Goal: Transaction & Acquisition: Obtain resource

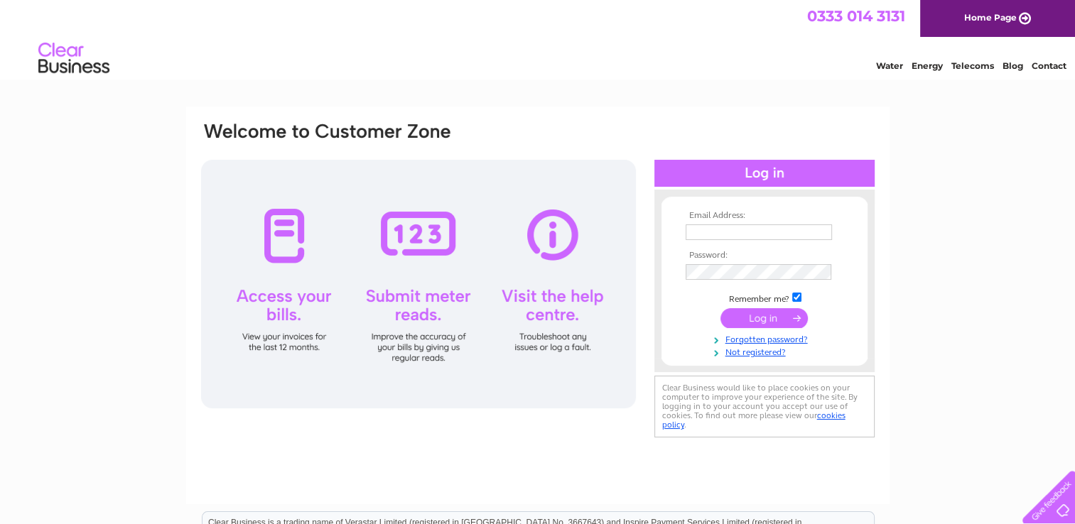
click at [703, 237] on input "text" at bounding box center [758, 232] width 146 height 16
type input "kthompson@saur-glasgow.co.uk"
click at [720, 309] on input "submit" at bounding box center [763, 319] width 87 height 20
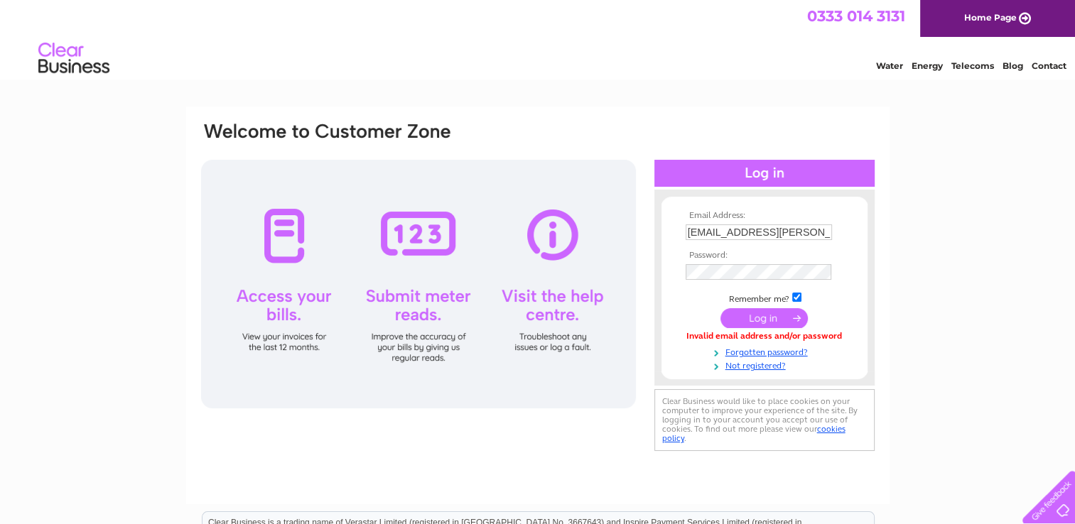
click at [760, 317] on input "submit" at bounding box center [763, 318] width 87 height 20
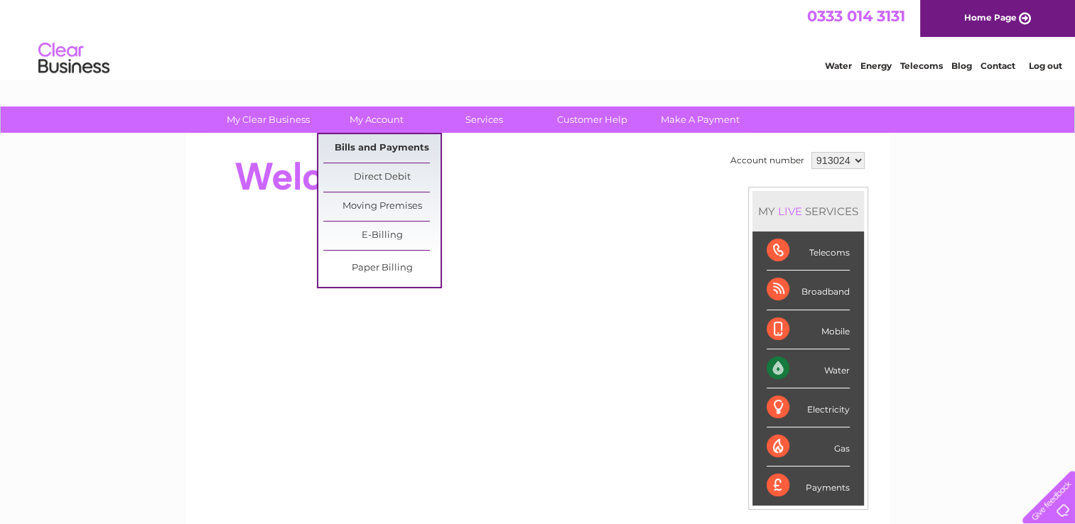
click at [370, 146] on link "Bills and Payments" at bounding box center [381, 148] width 117 height 28
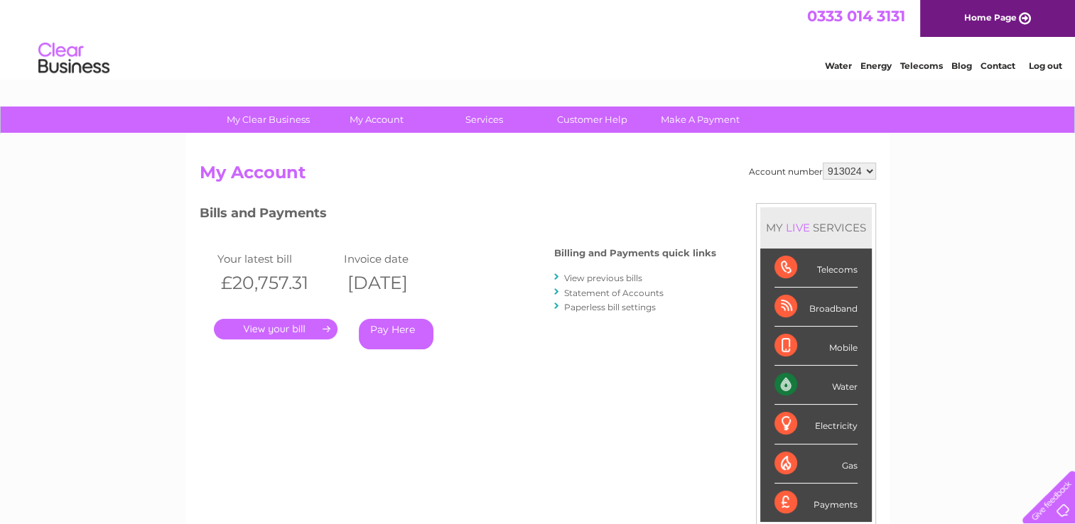
click at [293, 326] on link "." at bounding box center [276, 329] width 124 height 21
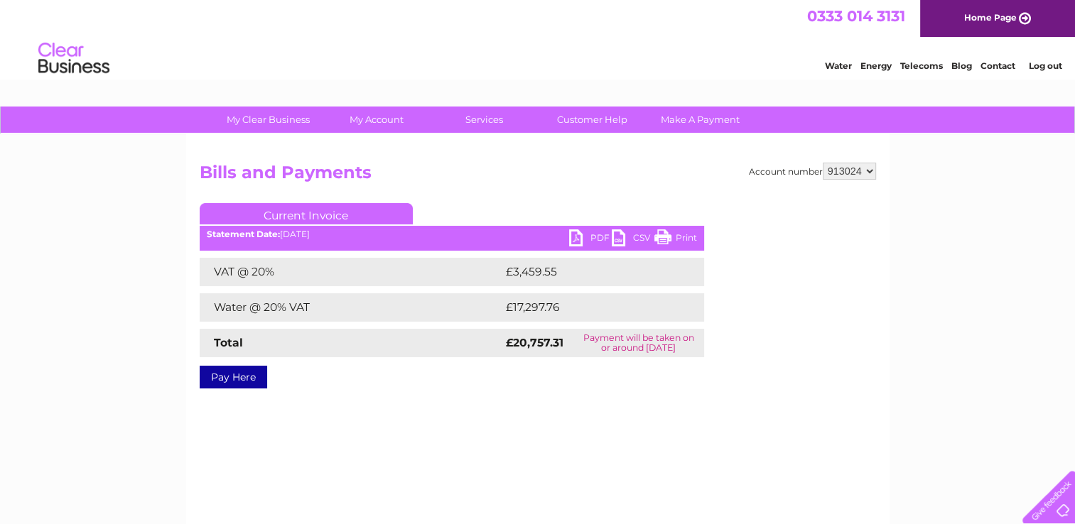
click at [576, 240] on link "PDF" at bounding box center [590, 239] width 43 height 21
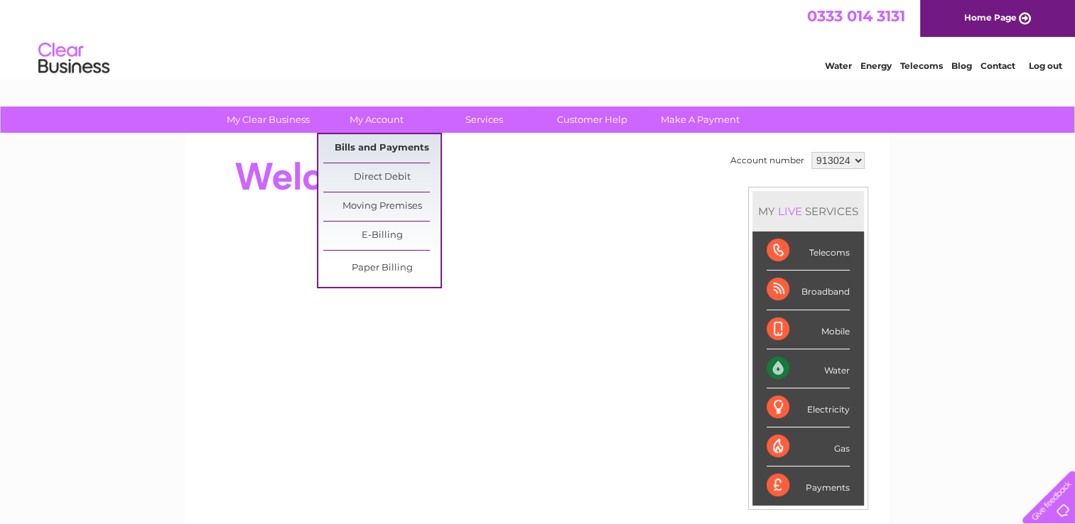
click at [353, 146] on link "Bills and Payments" at bounding box center [381, 148] width 117 height 28
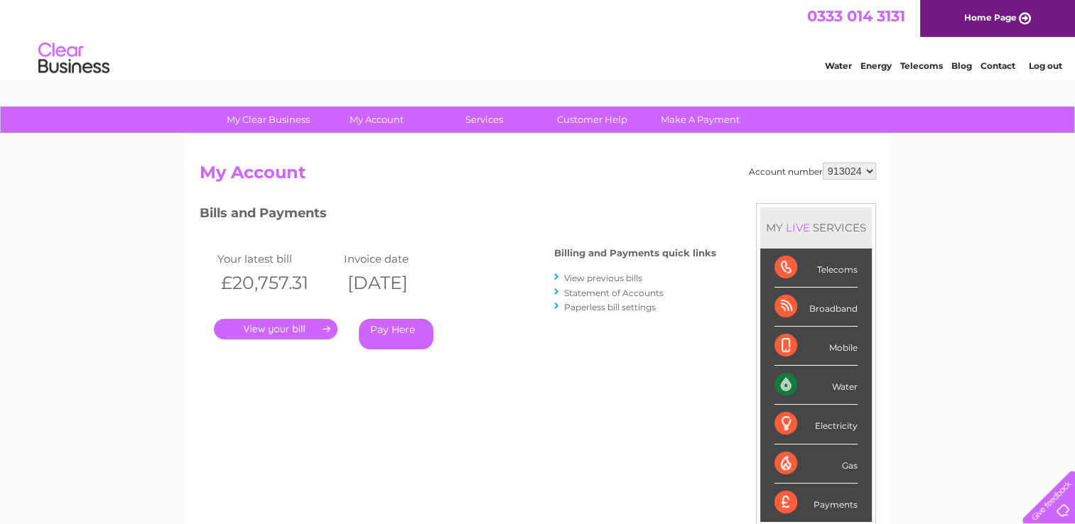
click at [587, 280] on link "View previous bills" at bounding box center [603, 278] width 78 height 11
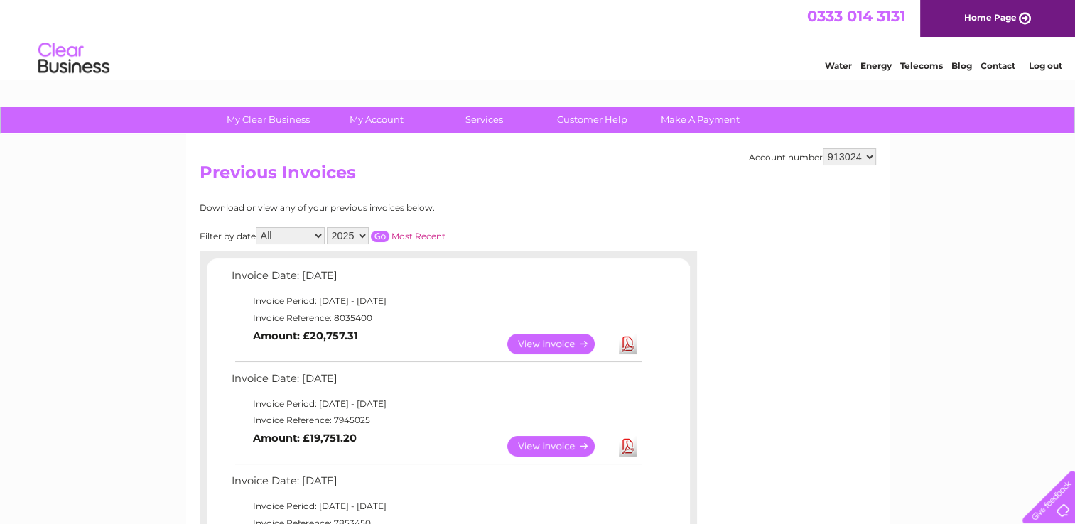
click at [540, 444] on link "View" at bounding box center [559, 446] width 104 height 21
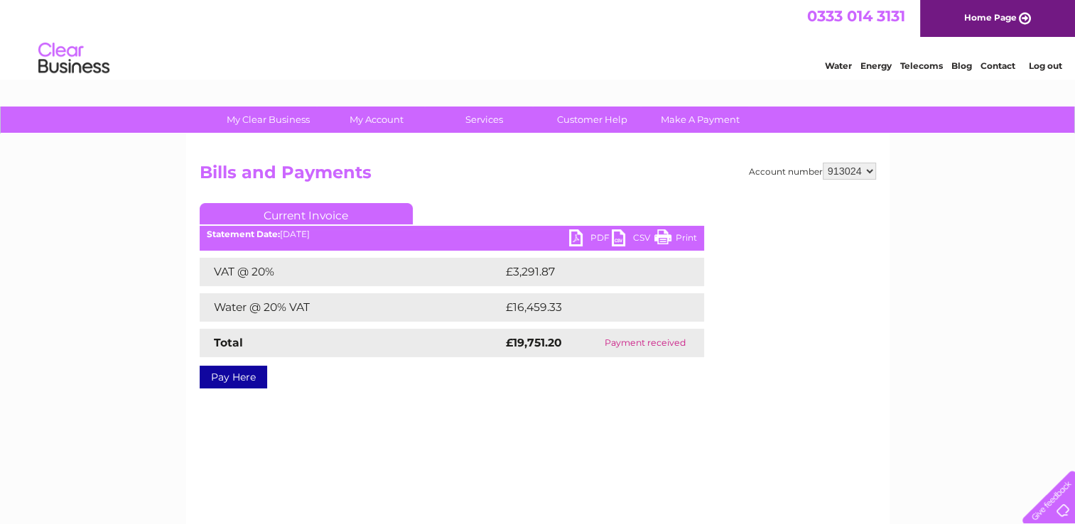
click at [586, 238] on link "PDF" at bounding box center [590, 239] width 43 height 21
